Goal: Transaction & Acquisition: Download file/media

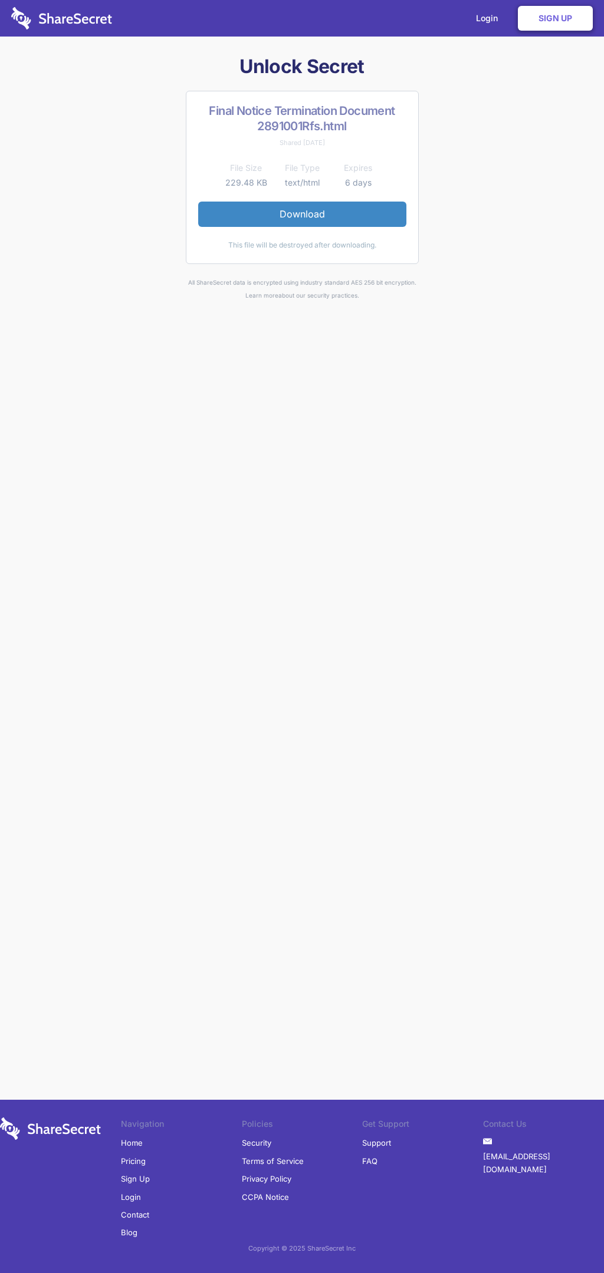
click at [302, 214] on link "Download" at bounding box center [302, 214] width 208 height 25
